Goal: Task Accomplishment & Management: Complete application form

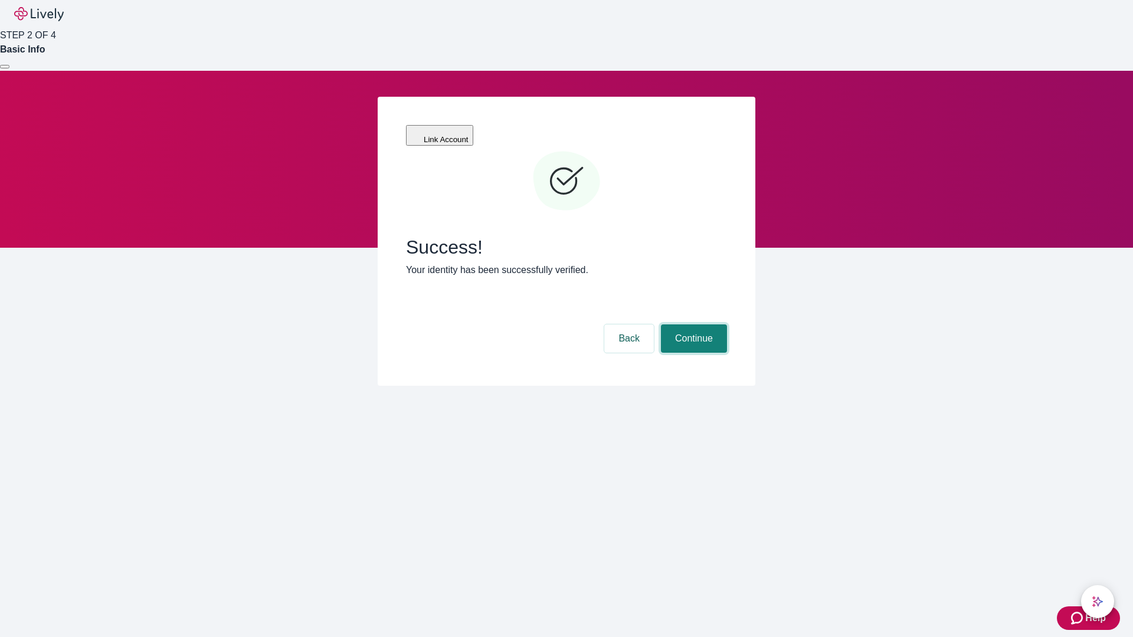
click at [692, 325] on button "Continue" at bounding box center [694, 339] width 66 height 28
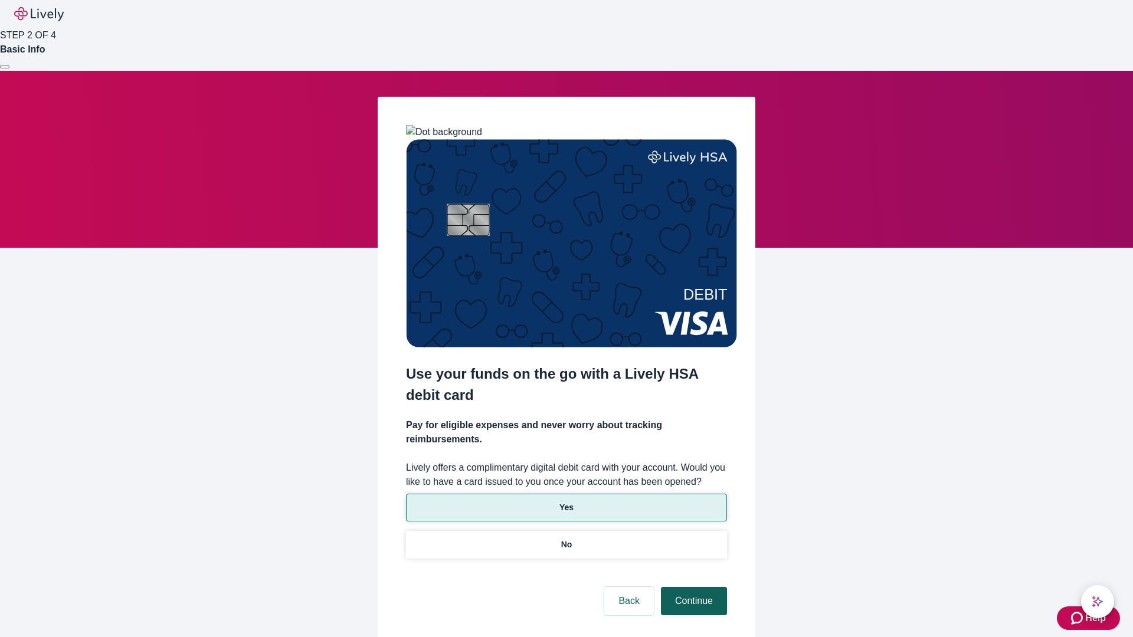
click at [566, 502] on p "Yes" at bounding box center [566, 508] width 14 height 12
click at [692, 587] on button "Continue" at bounding box center [694, 601] width 66 height 28
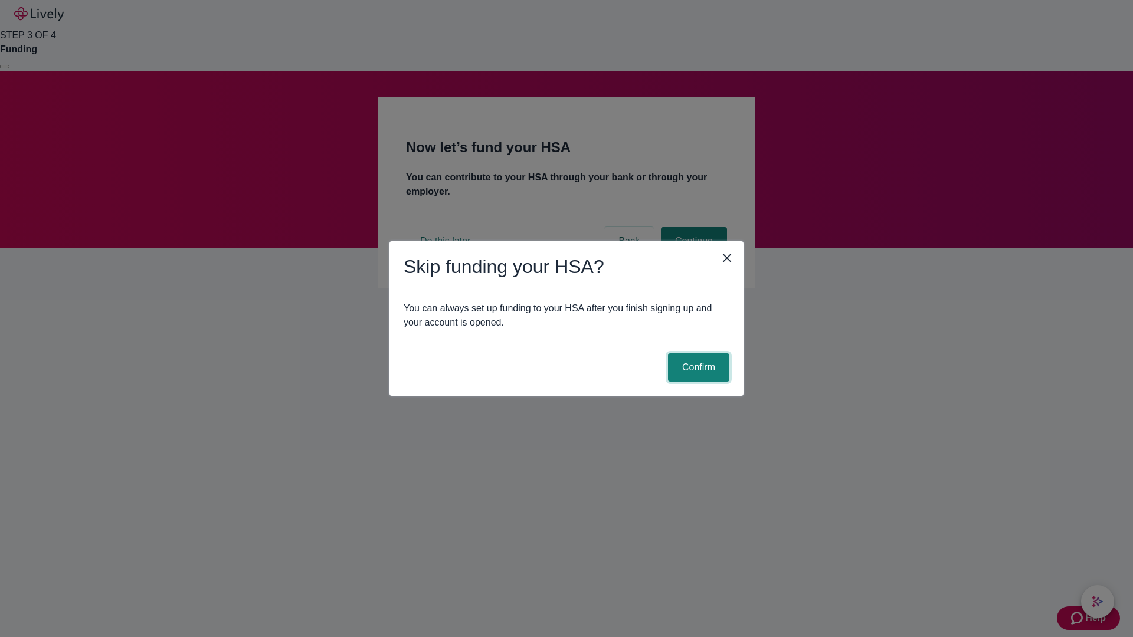
click at [697, 368] on button "Confirm" at bounding box center [698, 367] width 61 height 28
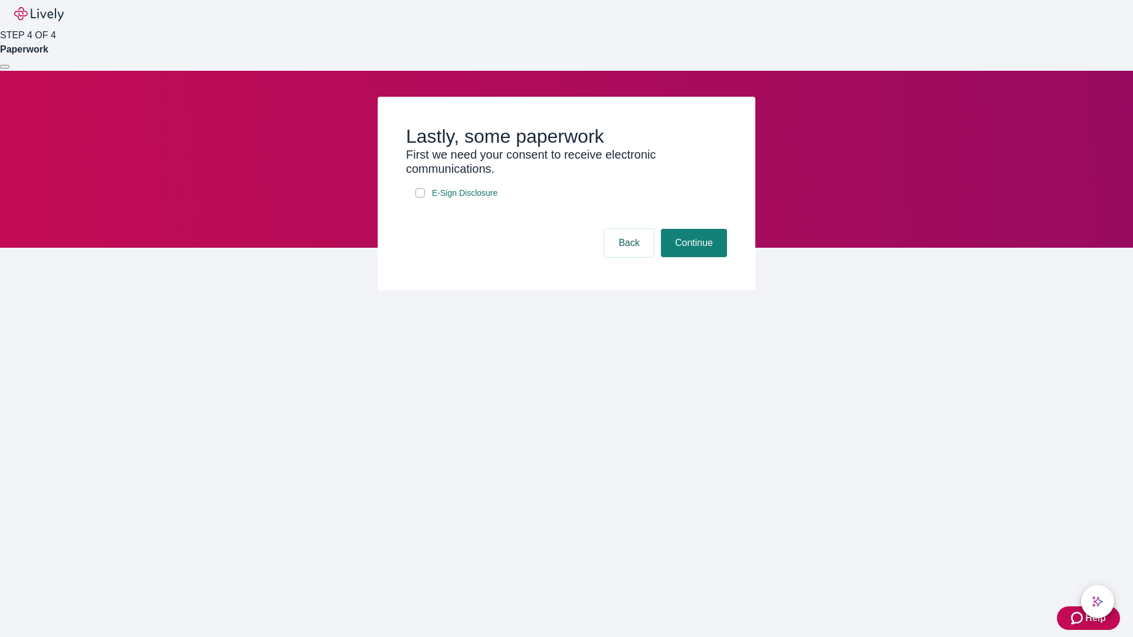
click at [420, 198] on input "E-Sign Disclosure" at bounding box center [419, 192] width 9 height 9
checkbox input "true"
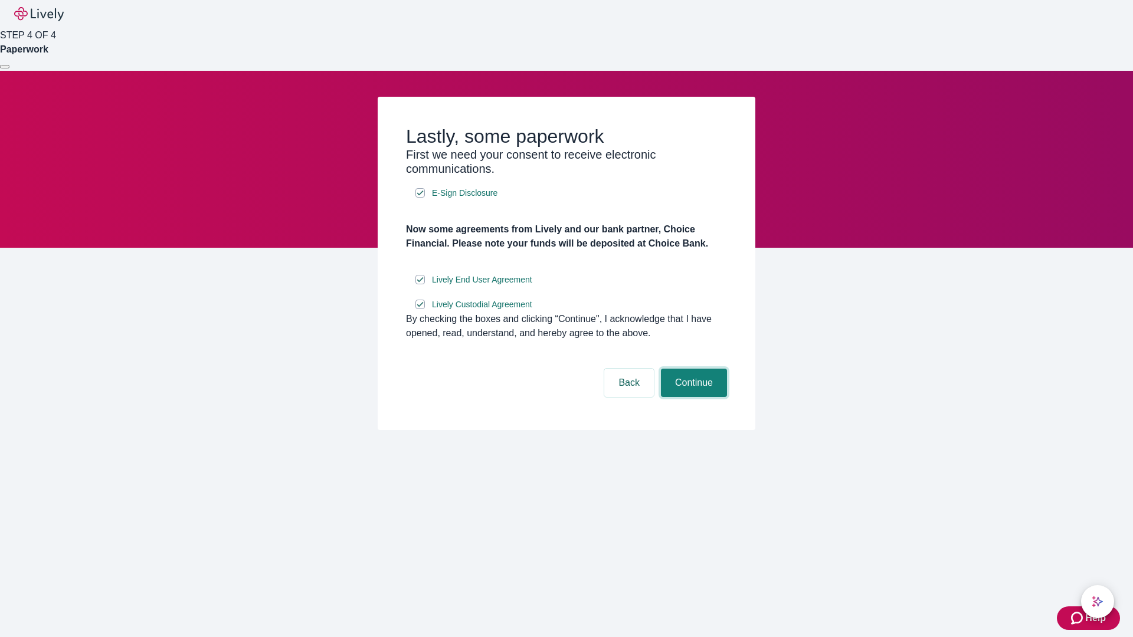
click at [692, 397] on button "Continue" at bounding box center [694, 383] width 66 height 28
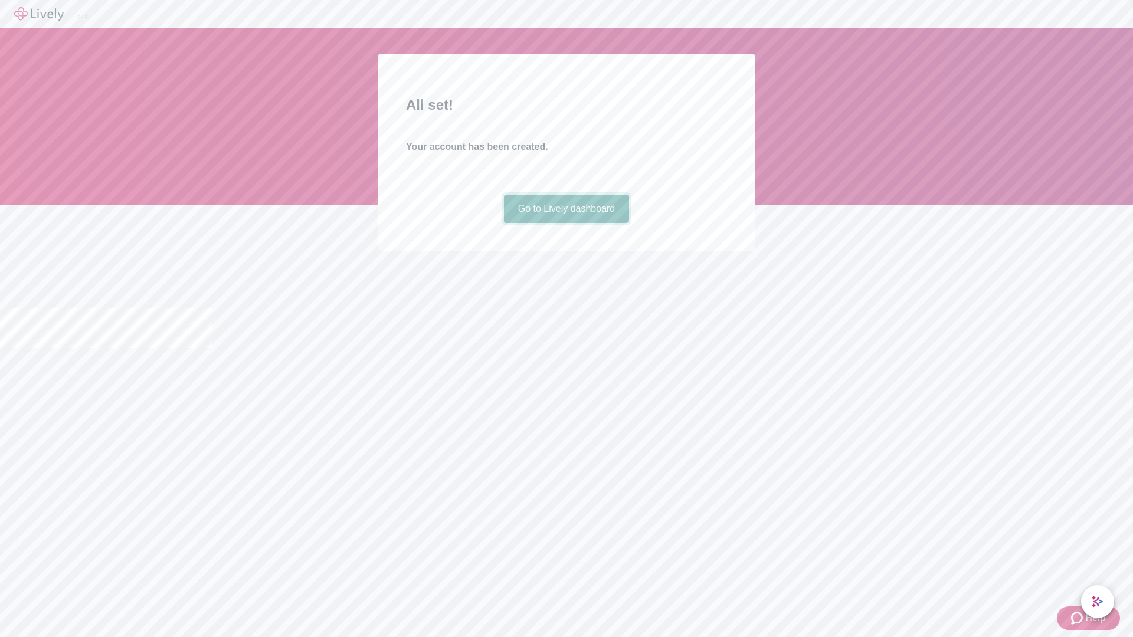
click at [566, 223] on link "Go to Lively dashboard" at bounding box center [567, 209] width 126 height 28
